Goal: Transaction & Acquisition: Purchase product/service

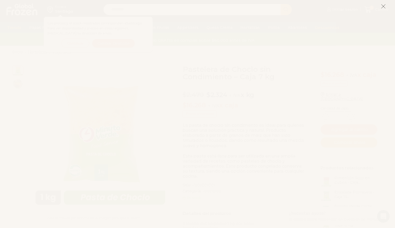
click at [384, 2] on button at bounding box center [383, 6] width 5 height 11
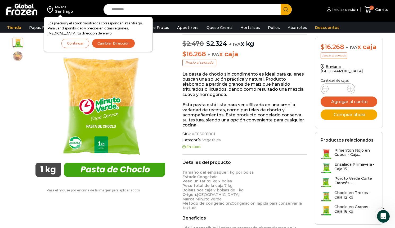
scroll to position [53, 0]
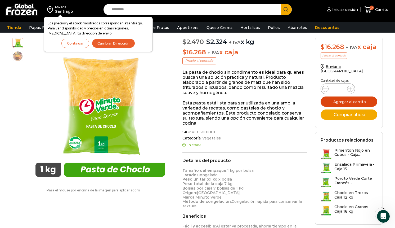
click at [350, 96] on button "Agregar al carrito" at bounding box center [349, 101] width 57 height 10
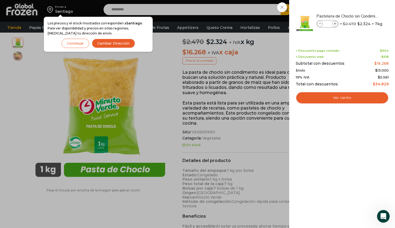
click at [363, 16] on div "1 Carrito 1 1 Shopping Cart * $" at bounding box center [376, 9] width 26 height 12
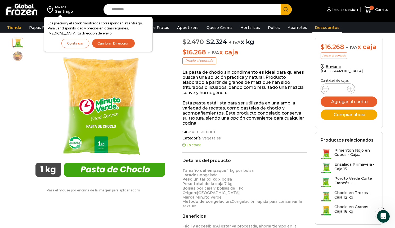
click at [318, 26] on link "Descuentos" at bounding box center [328, 28] width 30 height 10
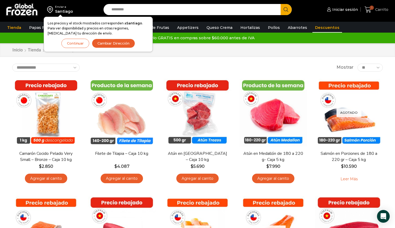
click at [370, 8] on span "1" at bounding box center [372, 8] width 4 height 4
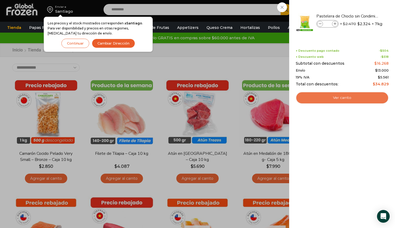
click at [338, 98] on link "Ver carrito" at bounding box center [342, 98] width 93 height 12
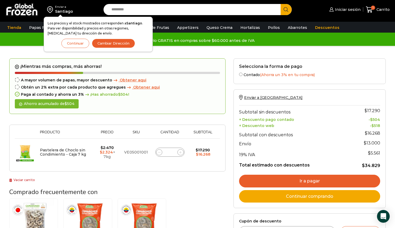
scroll to position [53, 0]
